Goal: Find specific page/section: Find specific page/section

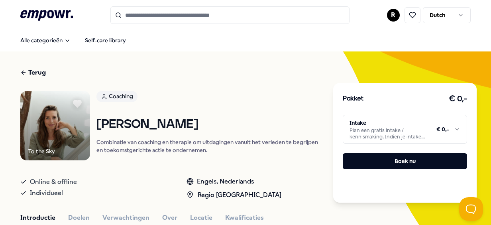
click at [141, 15] on input "Search for products, categories or subcategories" at bounding box center [229, 15] width 239 height 18
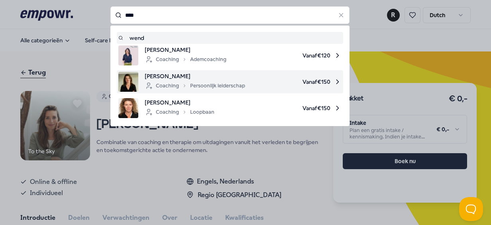
click at [223, 79] on span "[PERSON_NAME]" at bounding box center [195, 76] width 100 height 9
type input "****"
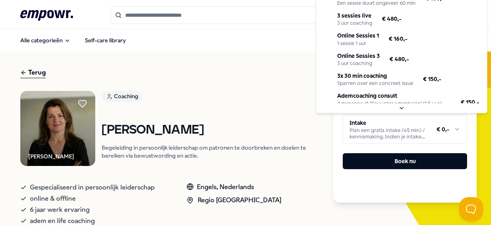
click at [363, 122] on html ".empowr-logo_svg__cls-1{fill:#03032f} R Dutch Alle categorieën Self-care librar…" at bounding box center [245, 112] width 491 height 225
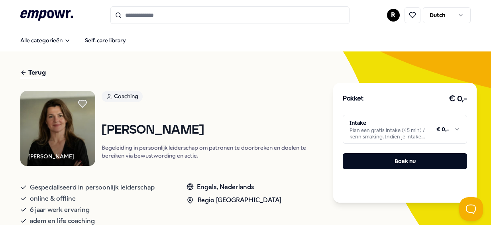
click at [262, 97] on html ".empowr-logo_svg__cls-1{fill:#03032f} R Dutch Alle categorieën Self-care librar…" at bounding box center [245, 112] width 491 height 225
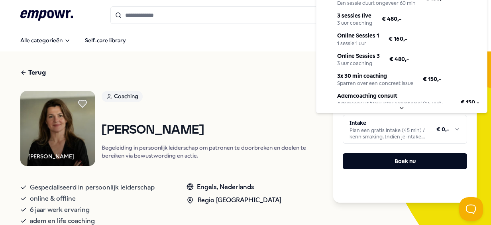
click at [380, 130] on html ".empowr-logo_svg__cls-1{fill:#03032f} R Dutch Alle categorieën Self-care librar…" at bounding box center [245, 112] width 491 height 225
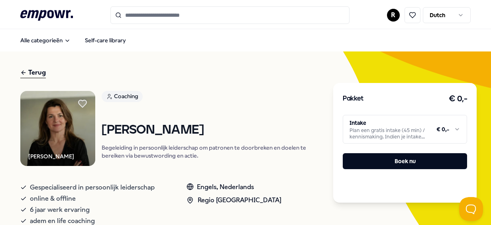
click at [246, 109] on html ".empowr-logo_svg__cls-1{fill:#03032f} R Dutch Alle categorieën Self-care librar…" at bounding box center [245, 112] width 491 height 225
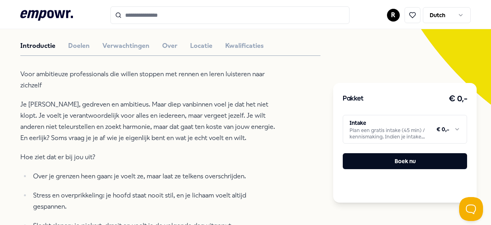
scroll to position [198, 0]
